Goal: Navigation & Orientation: Find specific page/section

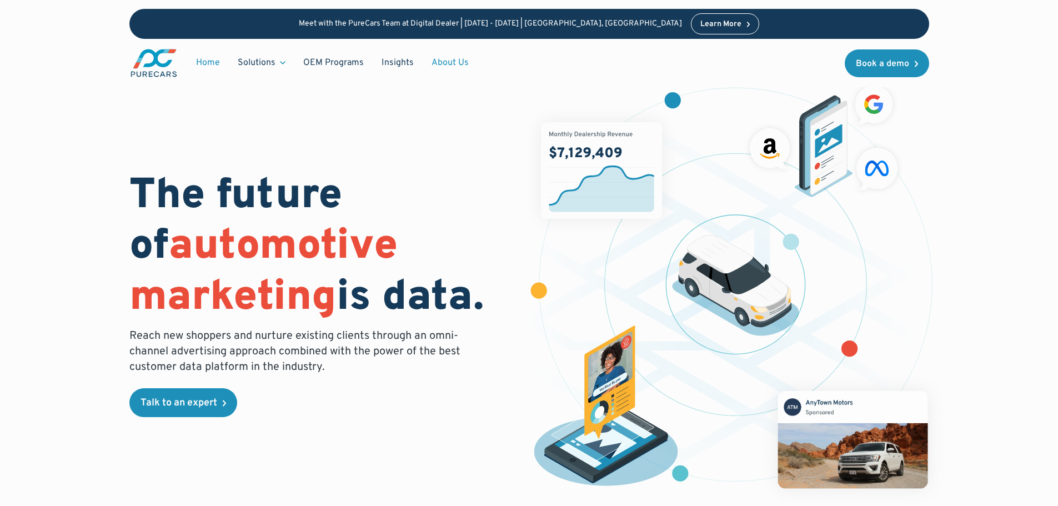
click at [457, 61] on link "About Us" at bounding box center [450, 62] width 55 height 21
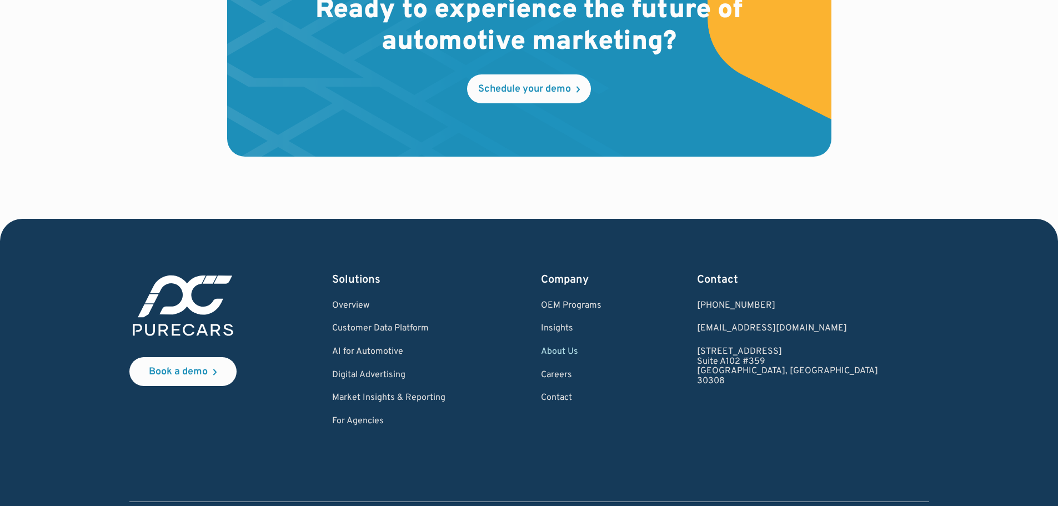
scroll to position [3280, 0]
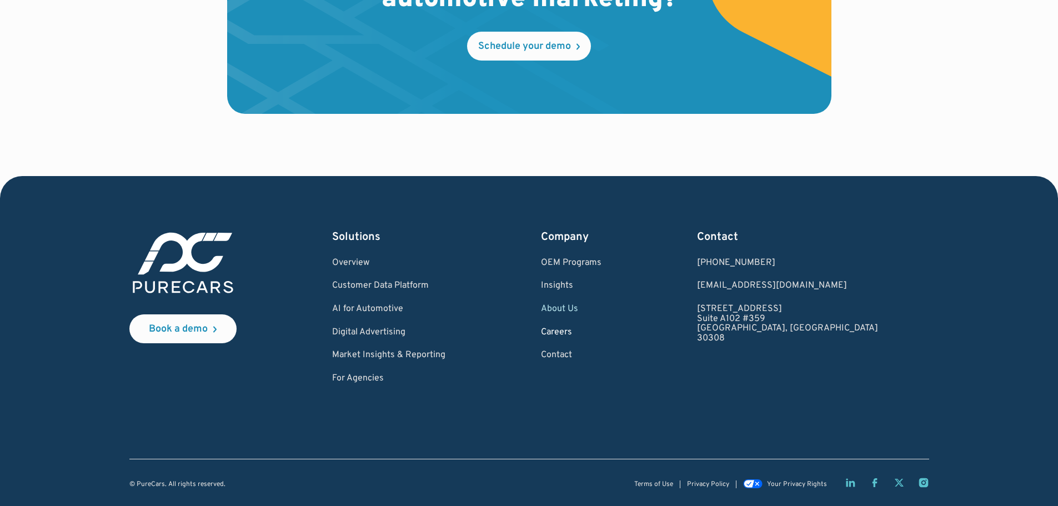
click at [601, 333] on link "Careers" at bounding box center [571, 333] width 61 height 10
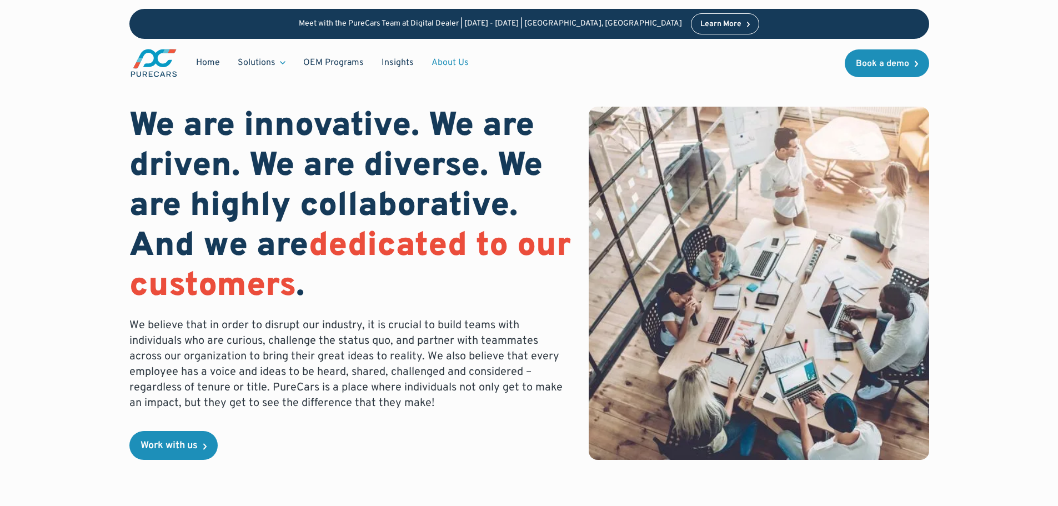
click at [441, 59] on link "About Us" at bounding box center [450, 62] width 55 height 21
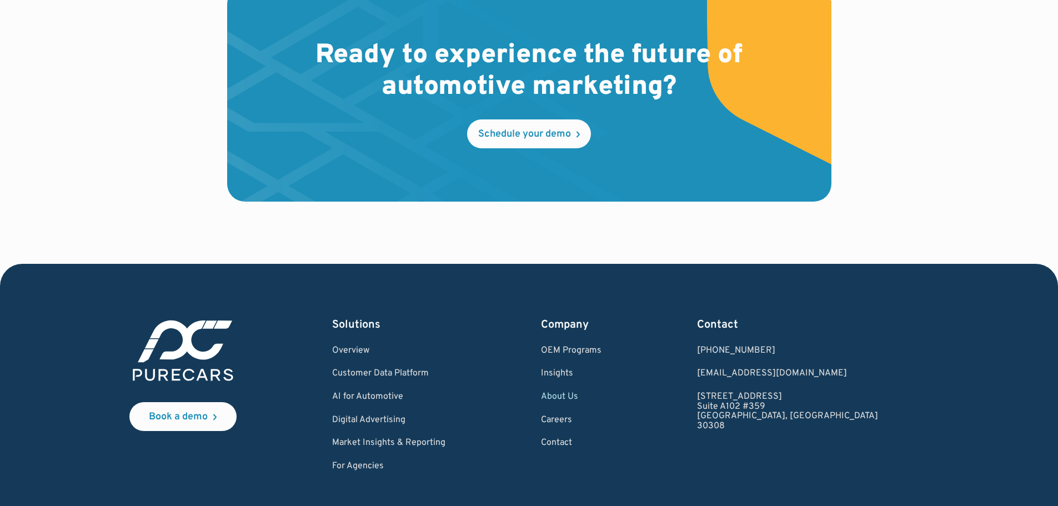
scroll to position [3221, 0]
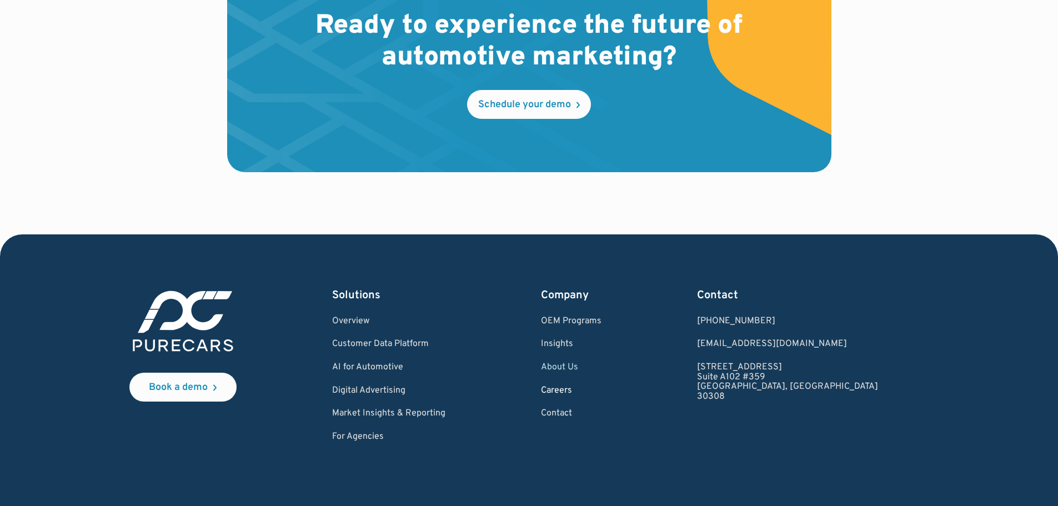
click at [601, 390] on link "Careers" at bounding box center [571, 391] width 61 height 10
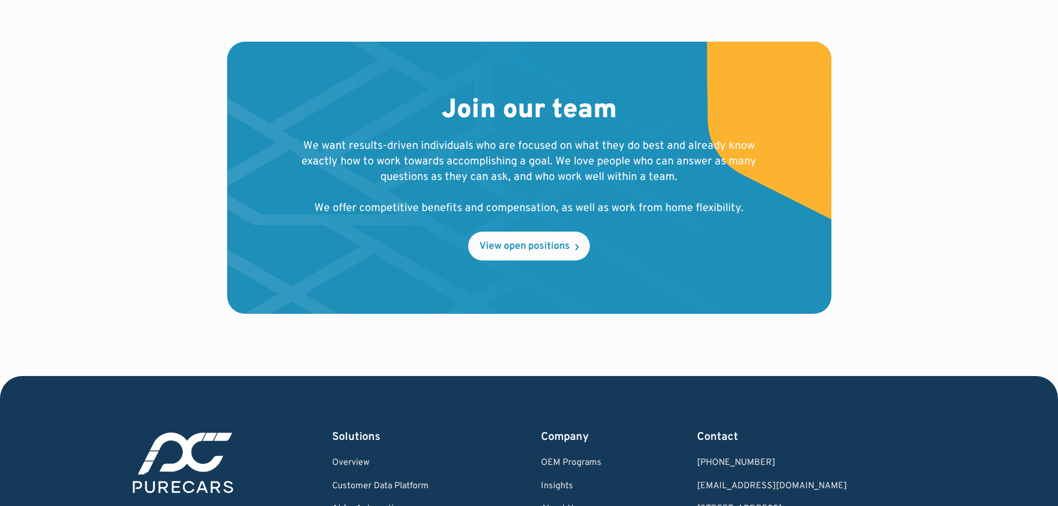
scroll to position [1111, 0]
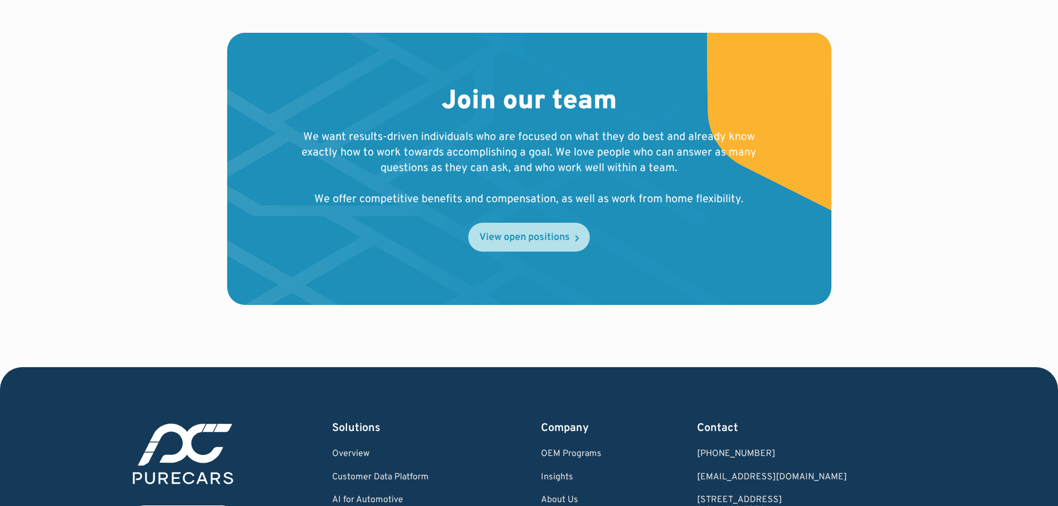
click at [510, 233] on div "View open positions" at bounding box center [524, 238] width 91 height 10
